Goal: Task Accomplishment & Management: Use online tool/utility

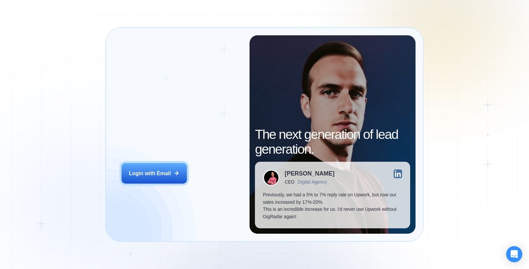
click at [164, 159] on div "Login ‍ Welcome to GigRadar. AI Business Manager for Agencies Login with Email" at bounding box center [182, 134] width 136 height 198
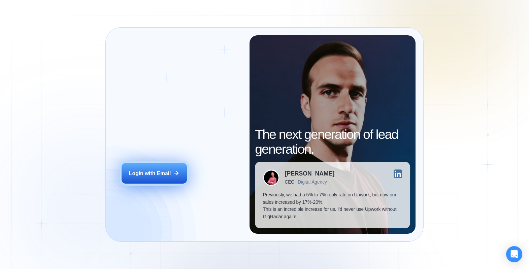
click at [155, 169] on button "Login with Email" at bounding box center [154, 173] width 65 height 21
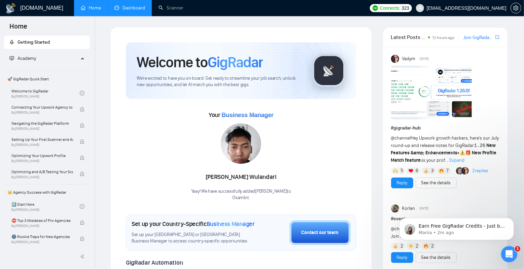
click at [133, 8] on link "Dashboard" at bounding box center [130, 8] width 31 height 6
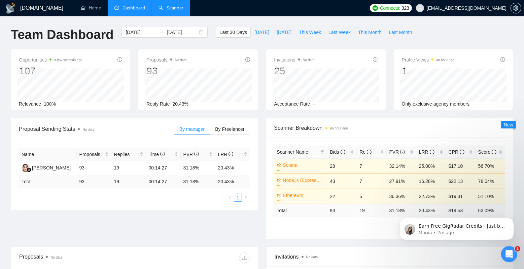
click at [171, 6] on link "Scanner" at bounding box center [171, 8] width 25 height 6
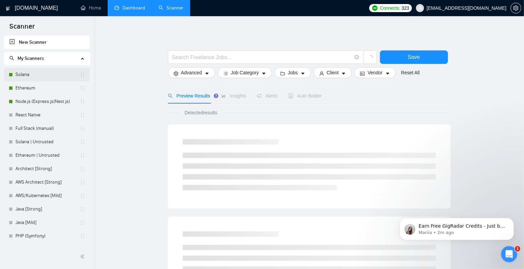
click at [43, 74] on link "Solana" at bounding box center [47, 74] width 64 height 13
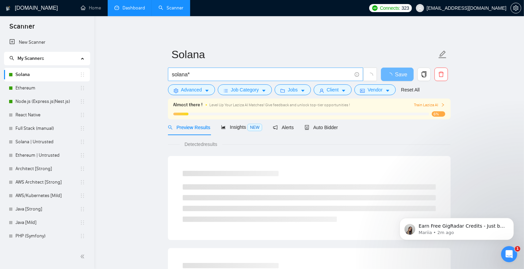
click at [179, 75] on input "solana*" at bounding box center [262, 74] width 180 height 8
type input "retool"
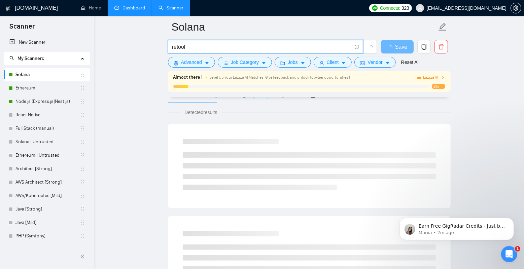
scroll to position [38, 0]
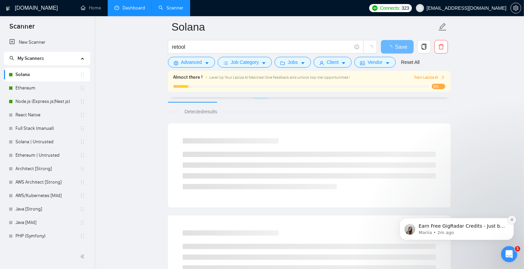
click at [512, 218] on icon "Dismiss notification" at bounding box center [512, 220] width 4 height 4
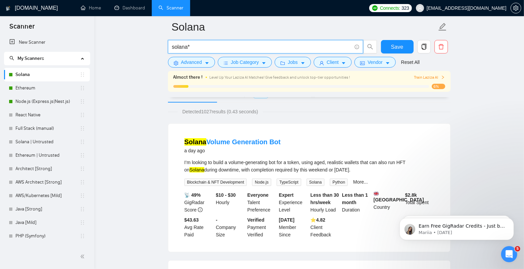
drag, startPoint x: 214, startPoint y: 44, endPoint x: 130, endPoint y: 44, distance: 84.2
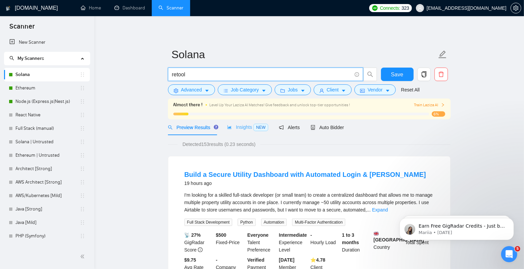
click at [233, 123] on div "Insights NEW" at bounding box center [247, 128] width 41 height 16
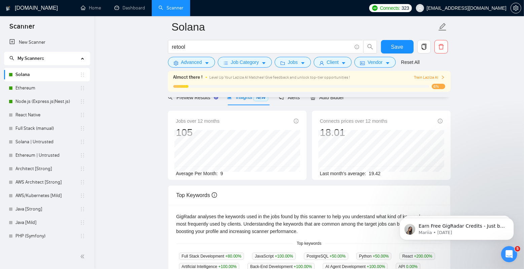
scroll to position [36, 0]
click at [202, 134] on div "Jobs over 12 months 105 Oct 2024 10 Average Per Month: 9" at bounding box center [237, 147] width 123 height 60
drag, startPoint x: 179, startPoint y: 120, endPoint x: 200, endPoint y: 127, distance: 22.4
click at [200, 127] on div "Jobs over 12 months 105 Oct 2024 10 Average Per Month: 9" at bounding box center [237, 147] width 123 height 60
click at [200, 127] on div "105" at bounding box center [198, 132] width 44 height 13
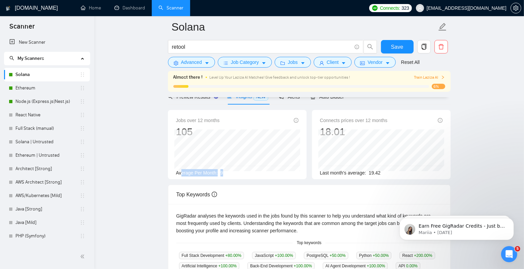
drag, startPoint x: 181, startPoint y: 175, endPoint x: 240, endPoint y: 175, distance: 58.6
click at [240, 175] on div "Average Per Month: 9" at bounding box center [237, 172] width 123 height 7
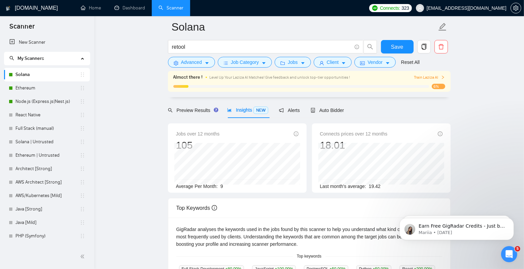
scroll to position [0, 0]
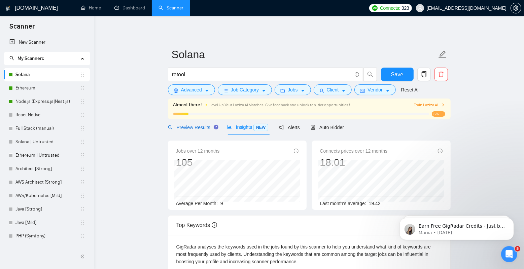
click at [194, 130] on div "Preview Results" at bounding box center [192, 127] width 49 height 7
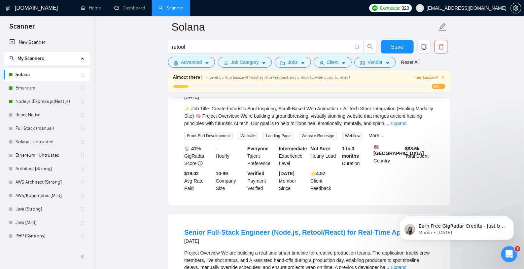
scroll to position [690, 0]
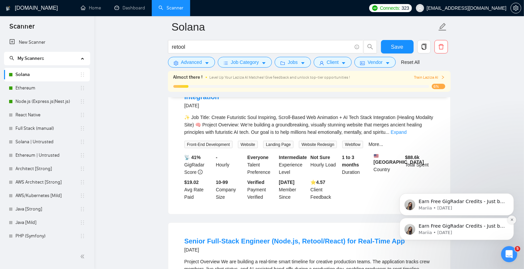
click at [512, 220] on icon "Dismiss notification" at bounding box center [512, 220] width 4 height 4
click at [512, 219] on icon "Dismiss notification" at bounding box center [512, 220] width 4 height 4
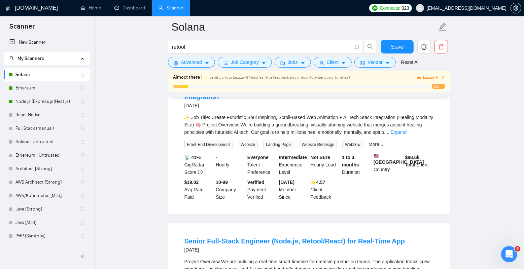
click at [115, 135] on main "Solana retool Save Advanced Job Category Jobs Client Vendor Reset All Almost th…" at bounding box center [309, 153] width 409 height 1633
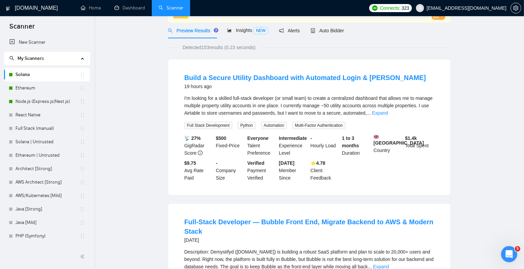
scroll to position [0, 0]
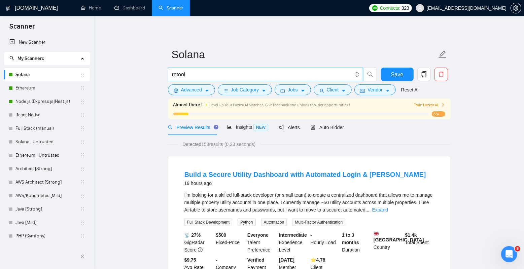
click at [219, 75] on input "retool" at bounding box center [262, 74] width 180 height 8
click at [223, 74] on input "retool" at bounding box center [262, 74] width 180 height 8
click at [218, 76] on input "solana*" at bounding box center [262, 74] width 180 height 8
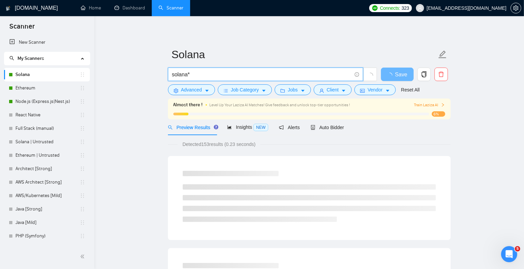
type input "solana*"
